Goal: Navigation & Orientation: Find specific page/section

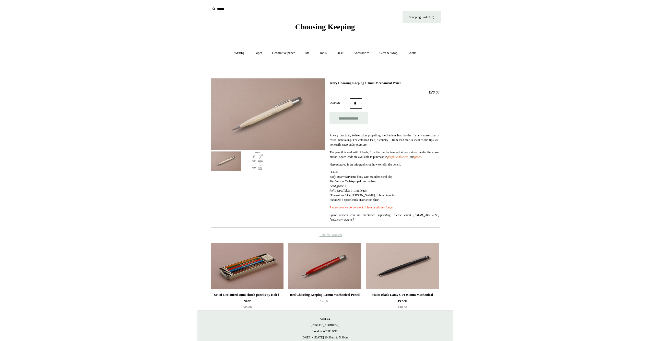
click at [309, 21] on div "Choosing Keeping" at bounding box center [324, 15] width 255 height 31
click at [310, 27] on span "Choosing Keeping" at bounding box center [325, 26] width 60 height 8
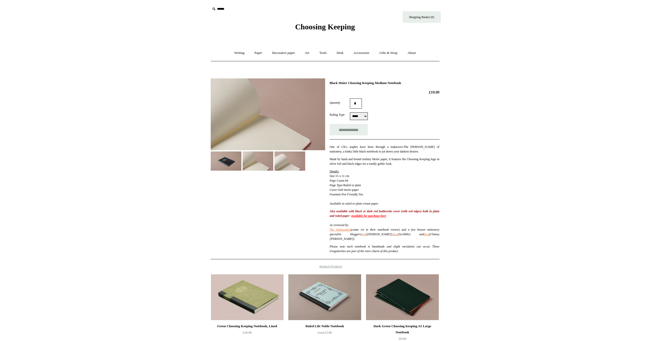
click at [212, 166] on img at bounding box center [226, 161] width 31 height 19
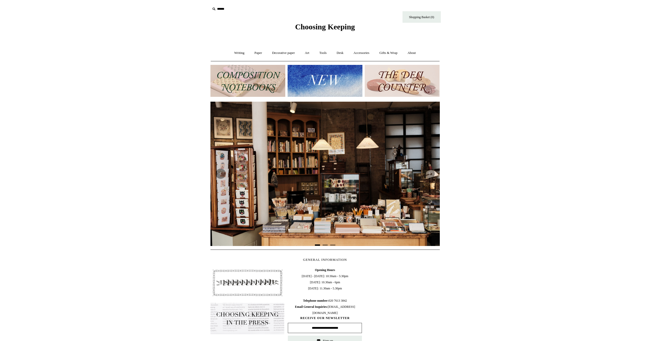
click at [303, 87] on img at bounding box center [325, 81] width 75 height 32
